Goal: Task Accomplishment & Management: Use online tool/utility

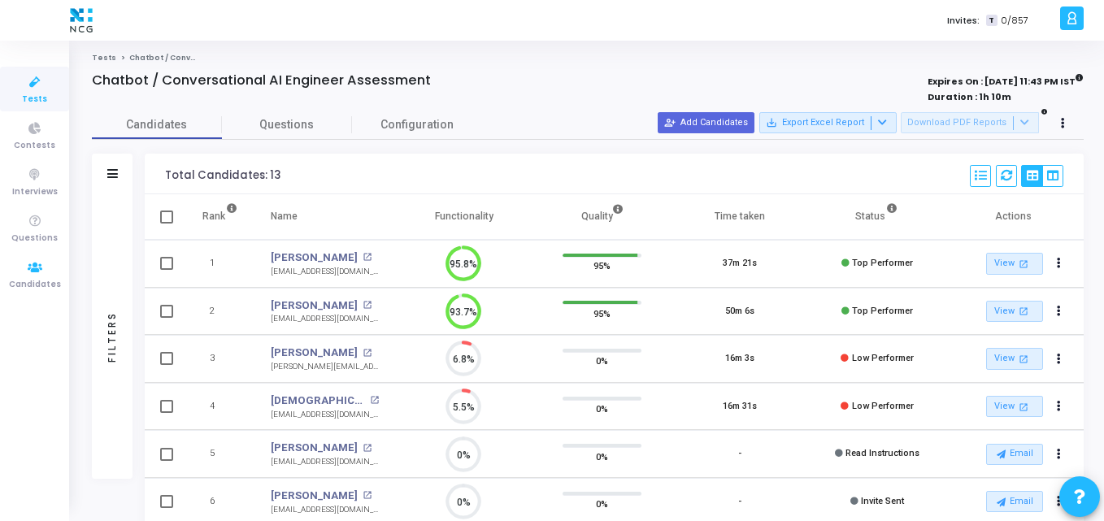
click at [44, 267] on icon at bounding box center [35, 268] width 34 height 20
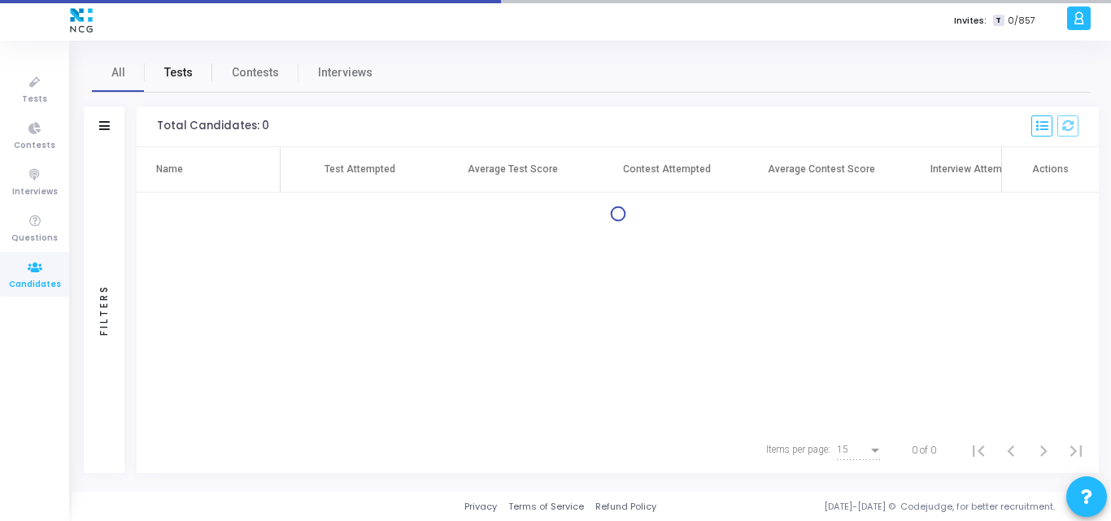
click at [183, 72] on span "Tests" at bounding box center [178, 72] width 28 height 17
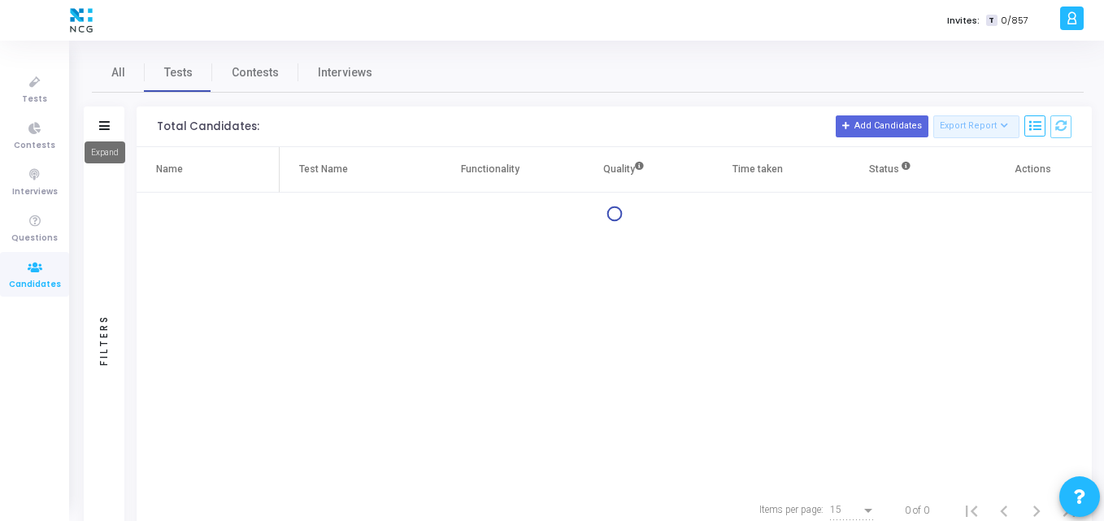
click at [101, 131] on mat-tooltip-component "Expand" at bounding box center [104, 152] width 63 height 45
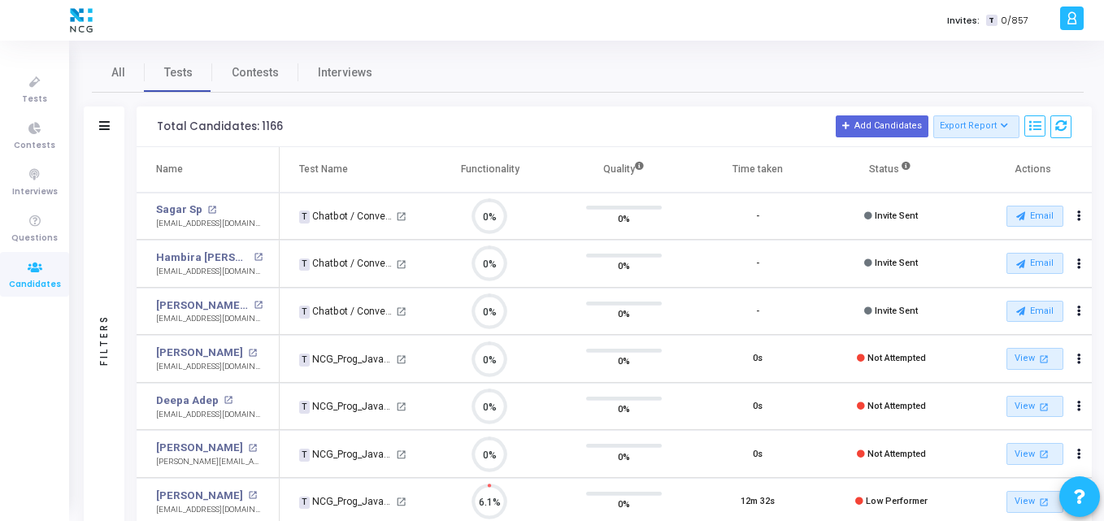
click at [107, 115] on div "Filters" at bounding box center [104, 127] width 41 height 41
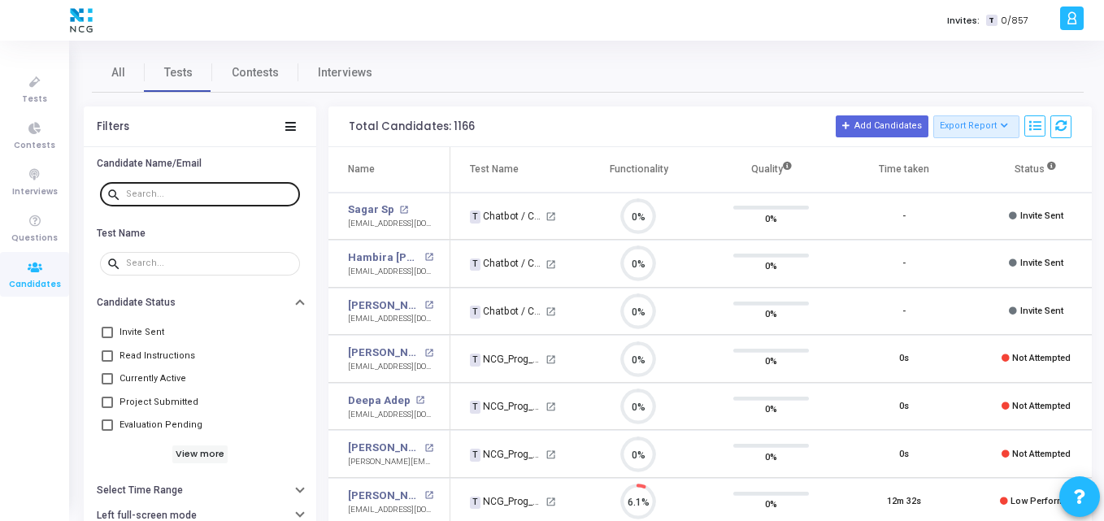
drag, startPoint x: 198, startPoint y: 184, endPoint x: 177, endPoint y: 194, distance: 22.9
click at [177, 194] on div at bounding box center [210, 194] width 168 height 26
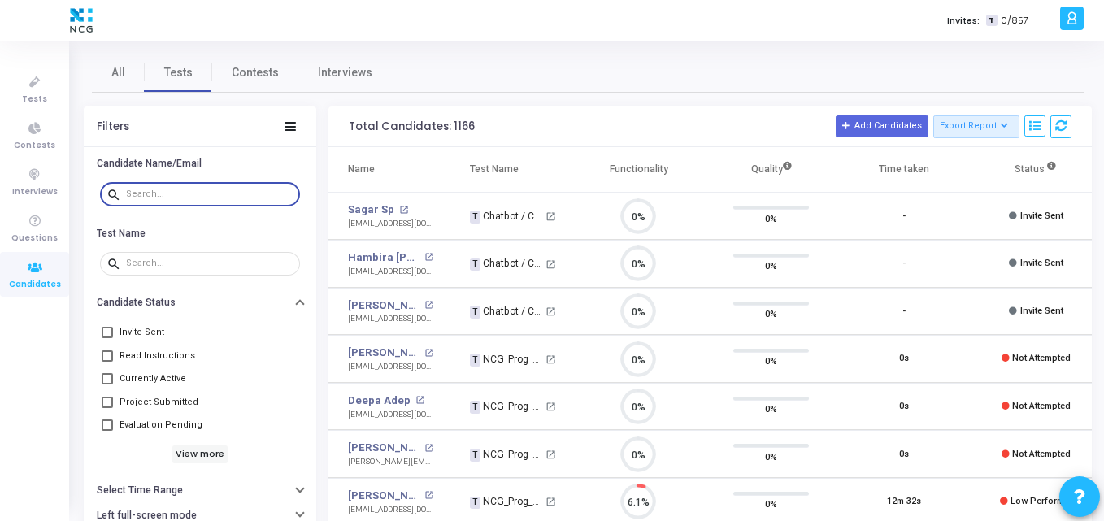
click at [177, 194] on input "text" at bounding box center [210, 195] width 168 height 10
paste input "[EMAIL_ADDRESS][DOMAIN_NAME]"
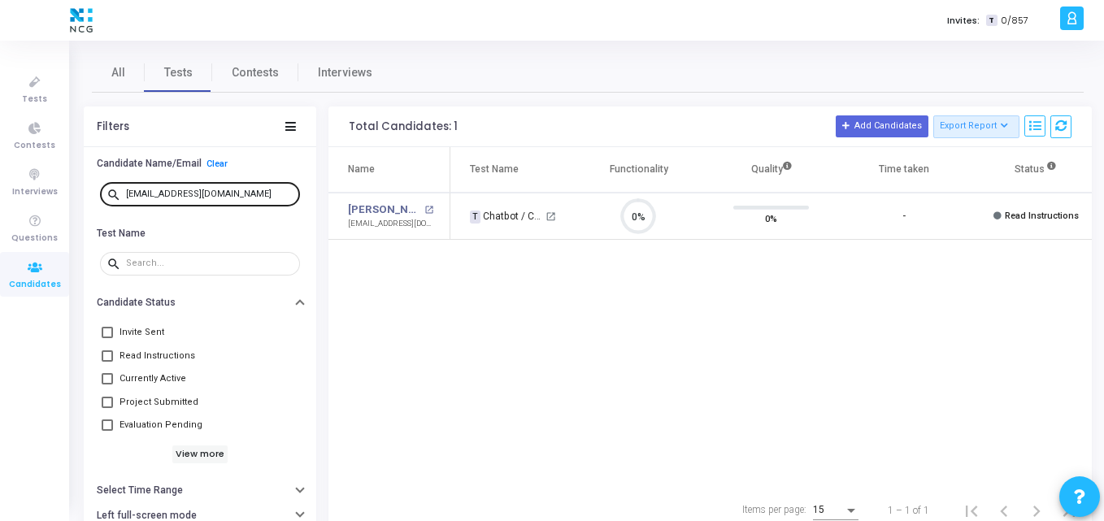
drag, startPoint x: 259, startPoint y: 185, endPoint x: 246, endPoint y: 191, distance: 15.0
click at [246, 191] on div "[EMAIL_ADDRESS][DOMAIN_NAME]" at bounding box center [210, 194] width 168 height 26
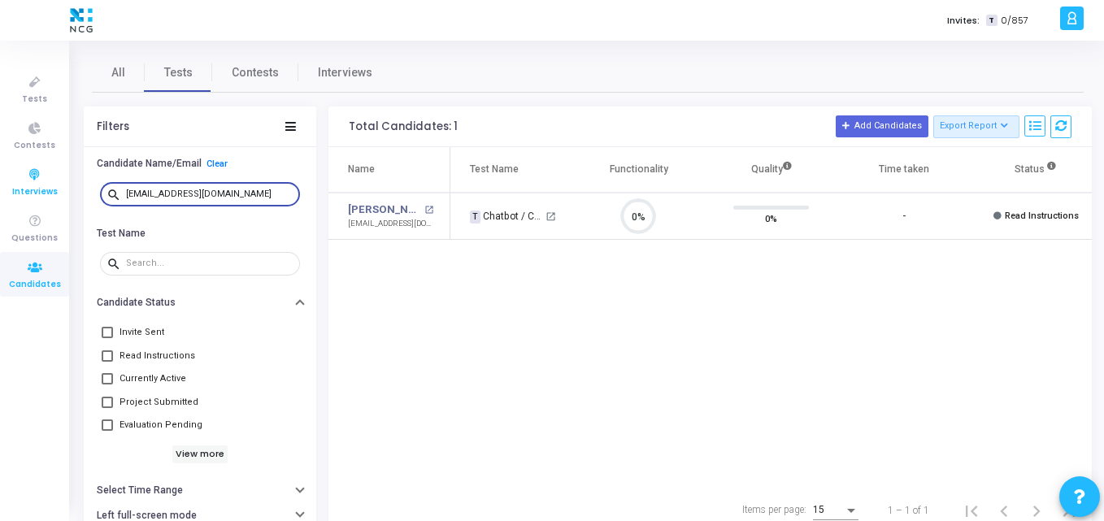
drag, startPoint x: 246, startPoint y: 191, endPoint x: 3, endPoint y: 203, distance: 242.6
click at [3, 203] on div "Tests Contests Interviews Questions Candidates Invites: T 0/857 K Kajal Setting…" at bounding box center [552, 260] width 1104 height 521
paste input "hravankumar1993"
type input "[EMAIL_ADDRESS][DOMAIN_NAME]"
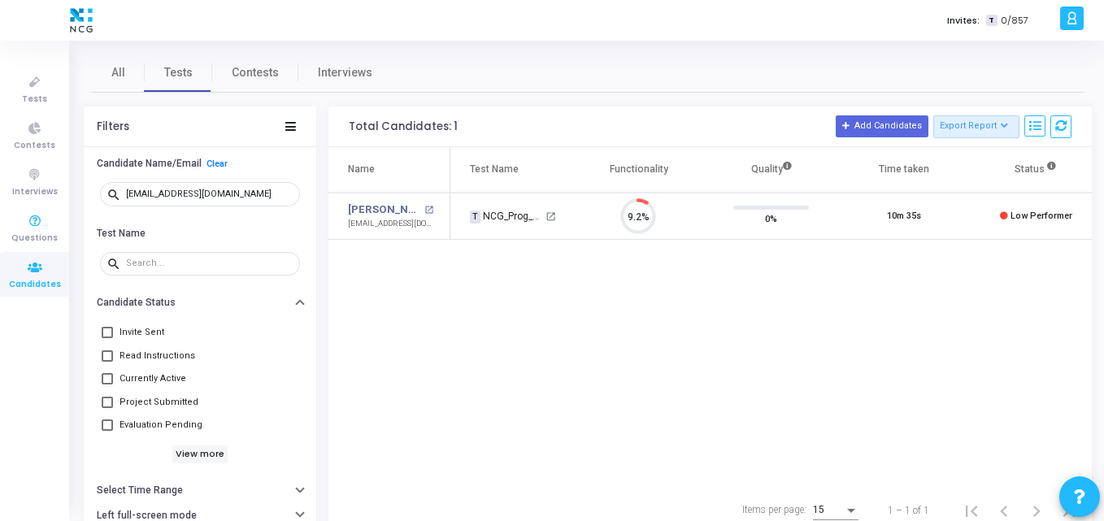
click at [51, 261] on icon at bounding box center [35, 268] width 34 height 20
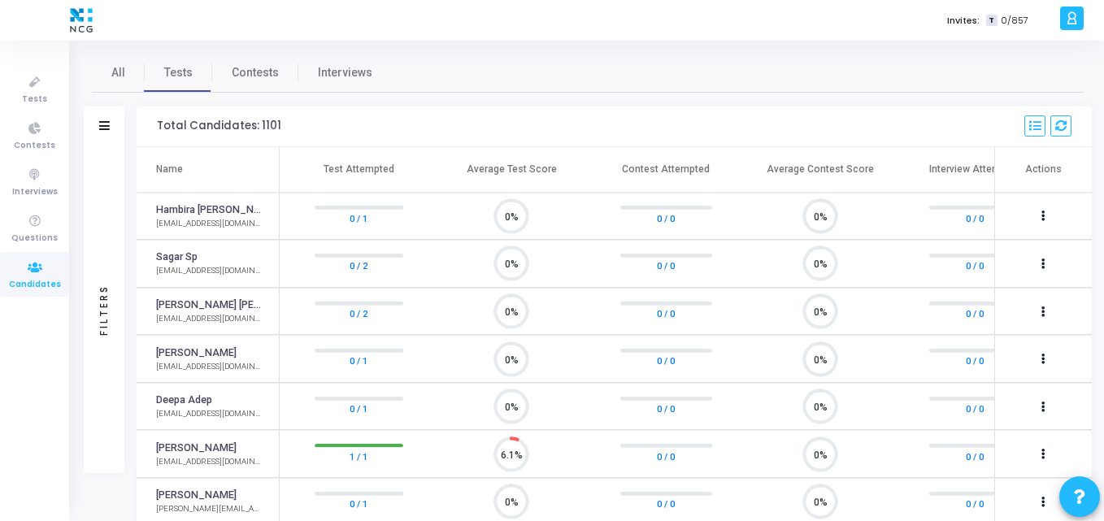
scroll to position [7, 7]
